Goal: Contribute content: Contribute content

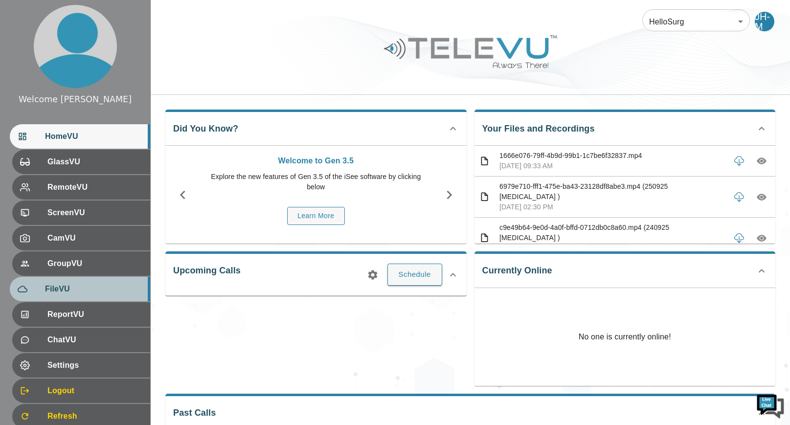
click at [72, 286] on span "FileVU" at bounding box center [93, 289] width 97 height 12
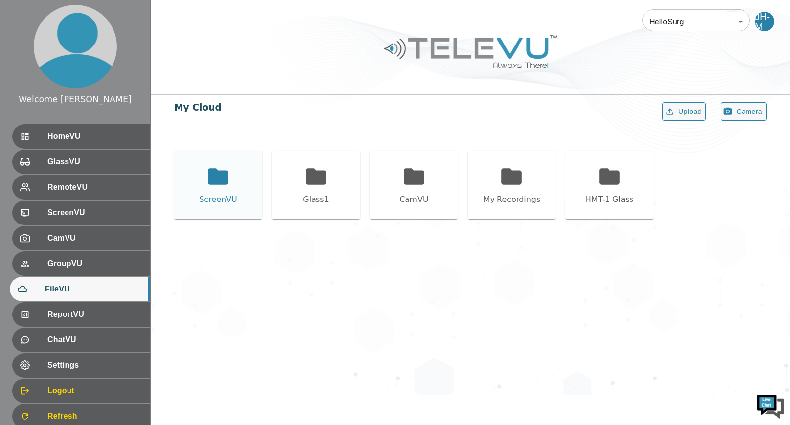
click at [216, 175] on icon at bounding box center [218, 176] width 21 height 16
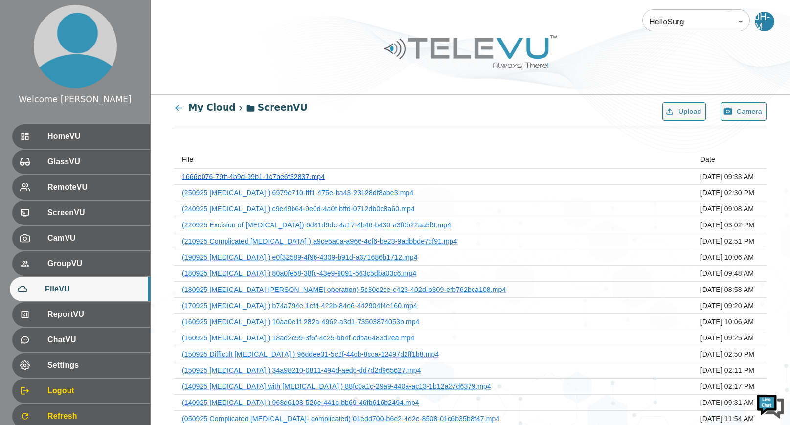
click at [281, 177] on link "1666e076-79ff-4b9d-99b1-1c7be6f32837.mp4" at bounding box center [253, 177] width 143 height 8
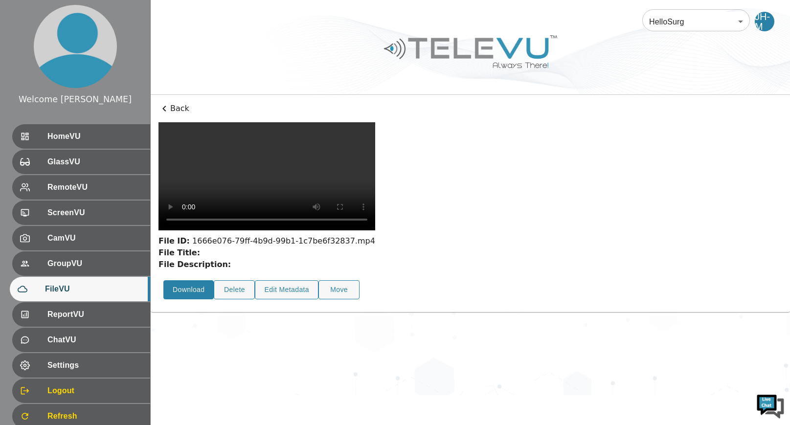
click at [192, 280] on button "Download" at bounding box center [188, 289] width 50 height 19
click at [303, 280] on button "Edit Metadata" at bounding box center [287, 289] width 64 height 19
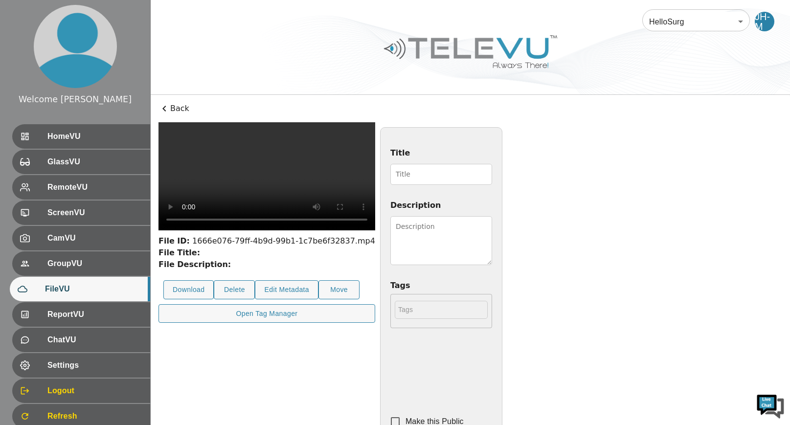
click at [395, 172] on input "Title" at bounding box center [441, 174] width 102 height 21
click at [375, 172] on video at bounding box center [267, 176] width 217 height 108
click at [492, 174] on input "260925" at bounding box center [441, 174] width 102 height 21
type input "260925 [MEDICAL_DATA]"
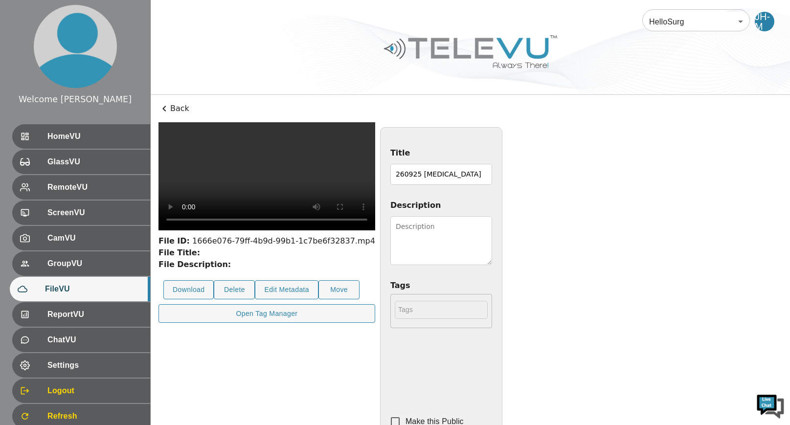
click at [492, 236] on textarea "Description" at bounding box center [441, 240] width 102 height 49
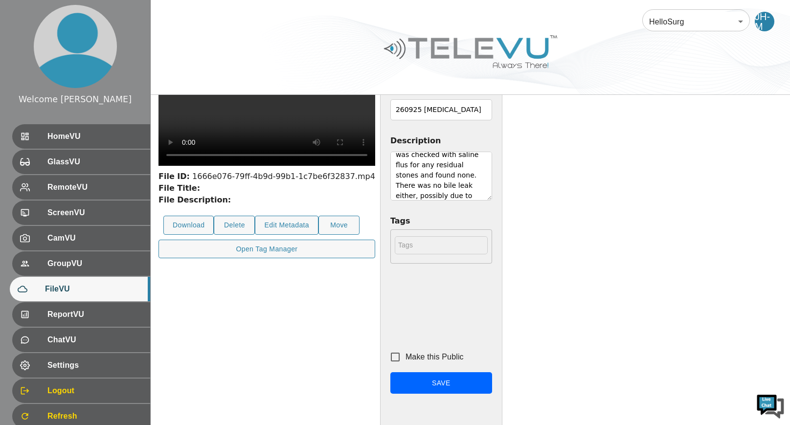
scroll to position [139, 0]
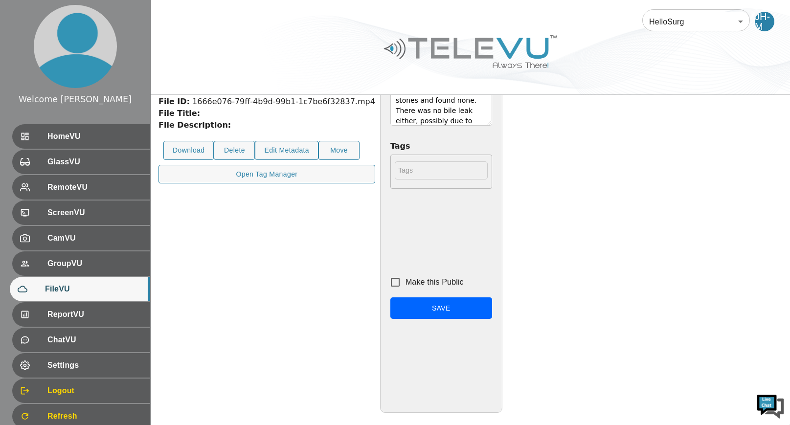
type textarea "[DEMOGRAPHIC_DATA] [DEMOGRAPHIC_DATA]. GB was covered by [MEDICAL_DATA] of omen…"
click at [406, 282] on input "Make this Public" at bounding box center [395, 282] width 21 height 21
checkbox input "true"
click at [492, 304] on button "Save" at bounding box center [441, 309] width 102 height 22
